Goal: Task Accomplishment & Management: Use online tool/utility

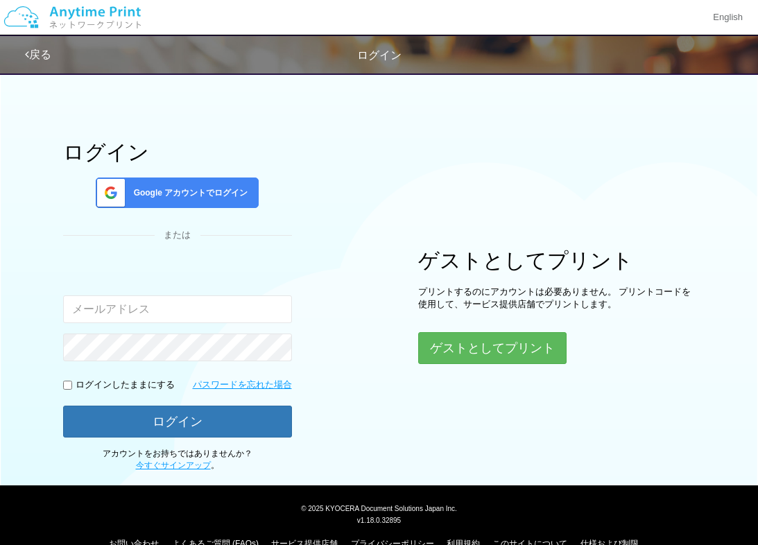
type input "[EMAIL_ADDRESS][DOMAIN_NAME]"
click at [69, 385] on input "checkbox" at bounding box center [67, 385] width 9 height 9
checkbox input "true"
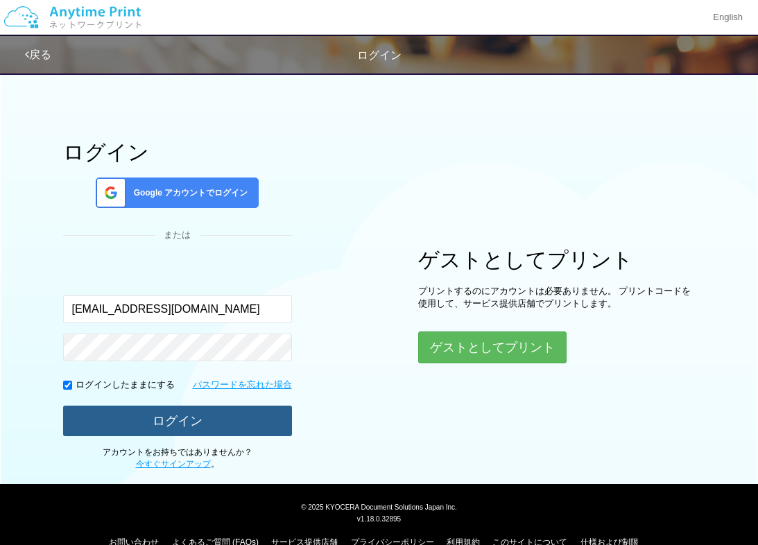
click at [105, 419] on button "ログイン" at bounding box center [177, 421] width 229 height 31
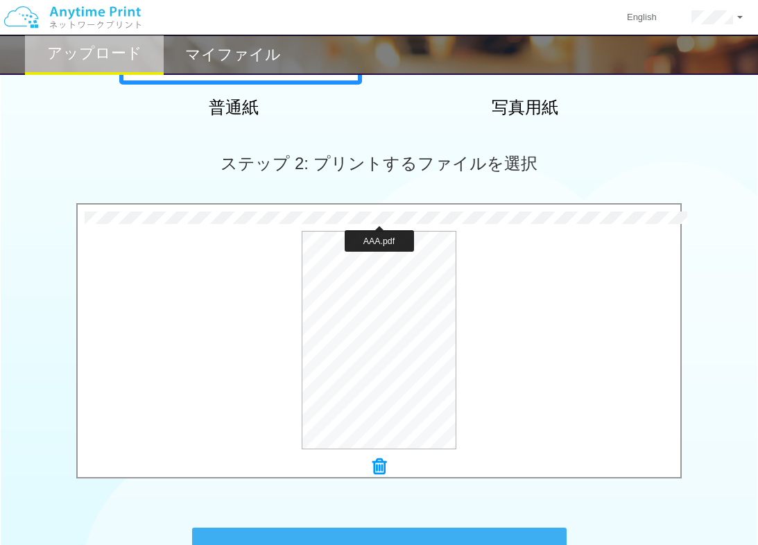
scroll to position [324, 0]
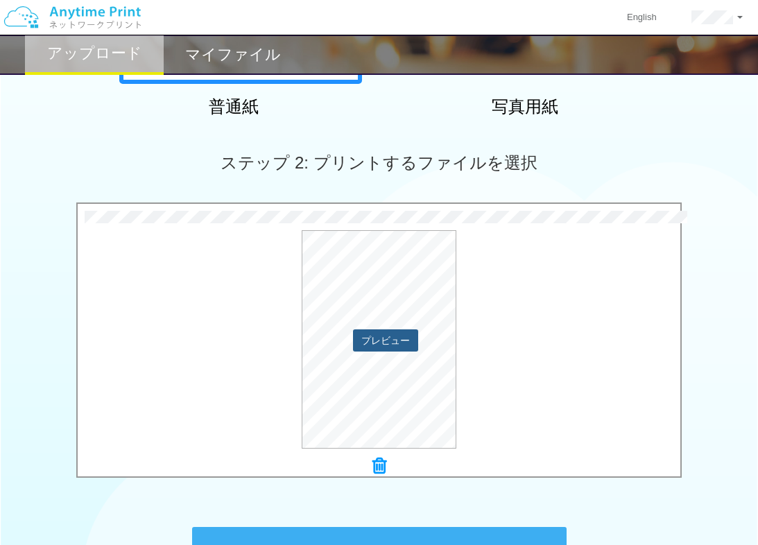
click at [373, 336] on button "プレビュー" at bounding box center [385, 340] width 65 height 22
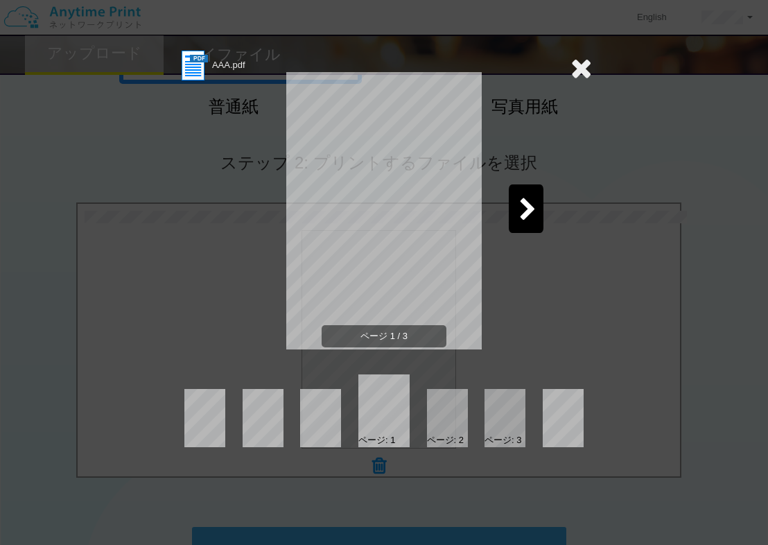
click at [537, 207] on div at bounding box center [526, 208] width 35 height 49
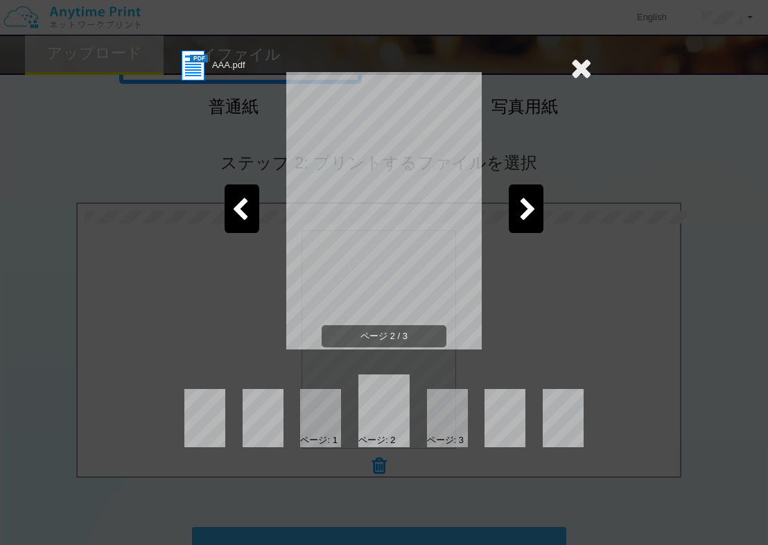
click at [537, 207] on div at bounding box center [526, 208] width 35 height 49
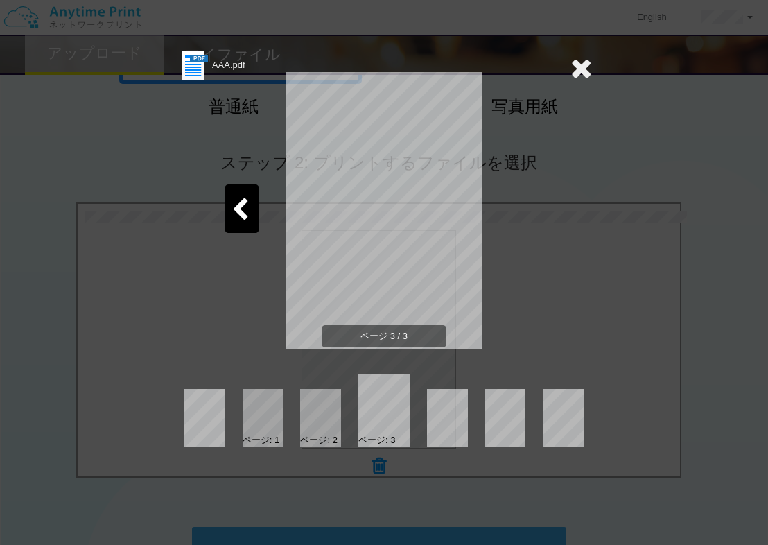
click at [578, 60] on icon at bounding box center [581, 68] width 21 height 28
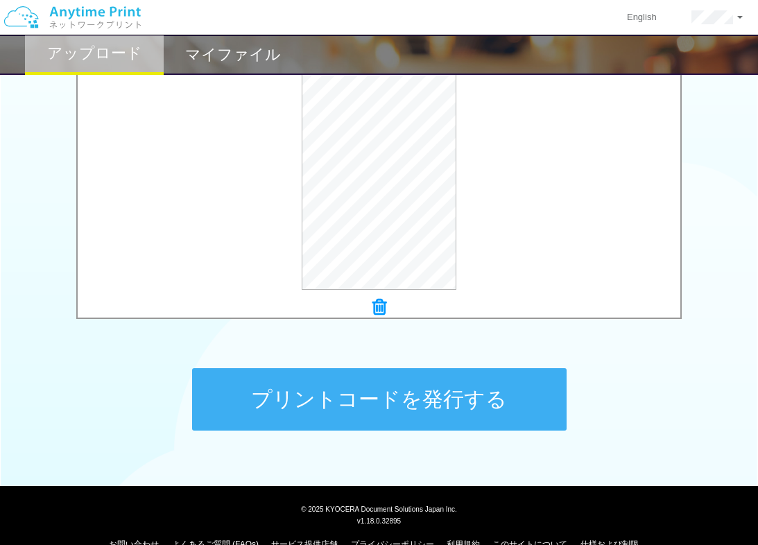
scroll to position [485, 0]
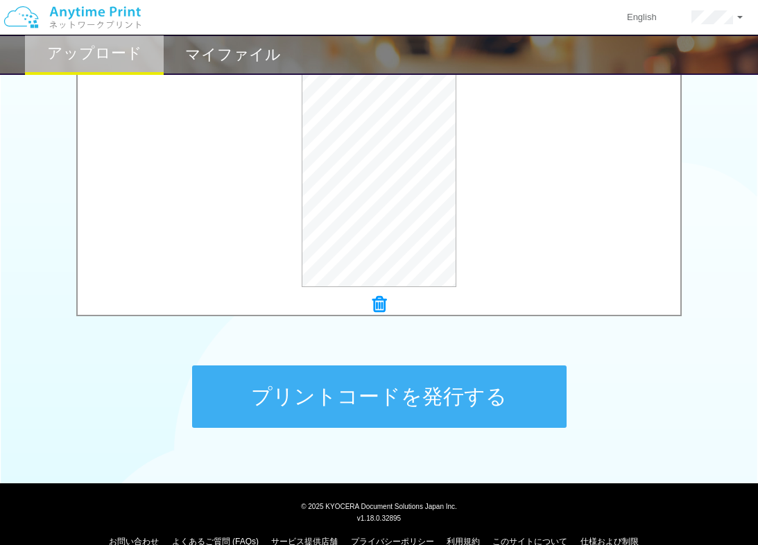
click at [389, 399] on button "プリントコードを発行する" at bounding box center [379, 396] width 374 height 62
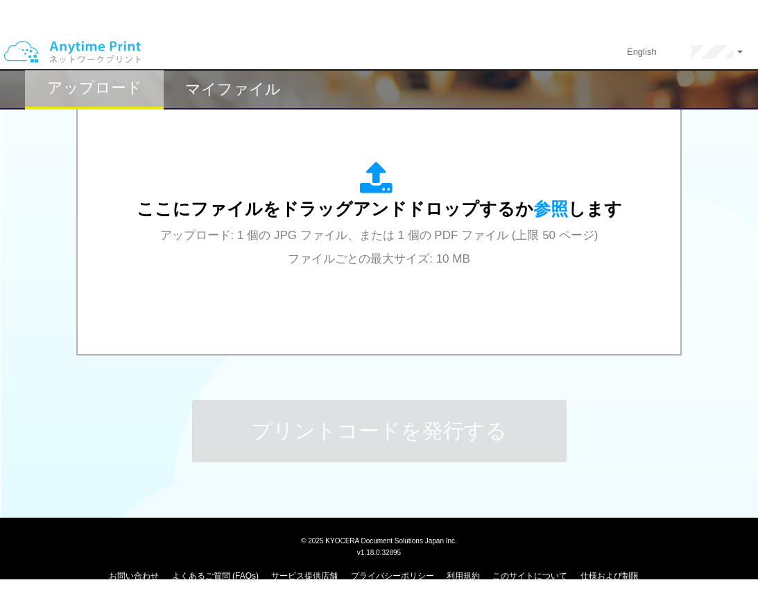
scroll to position [0, 0]
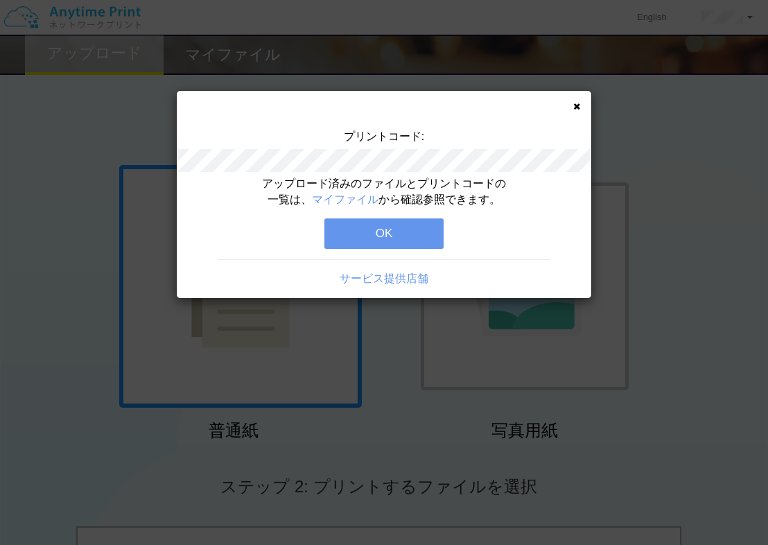
click at [398, 239] on button "OK" at bounding box center [383, 233] width 119 height 31
